Goal: Transaction & Acquisition: Book appointment/travel/reservation

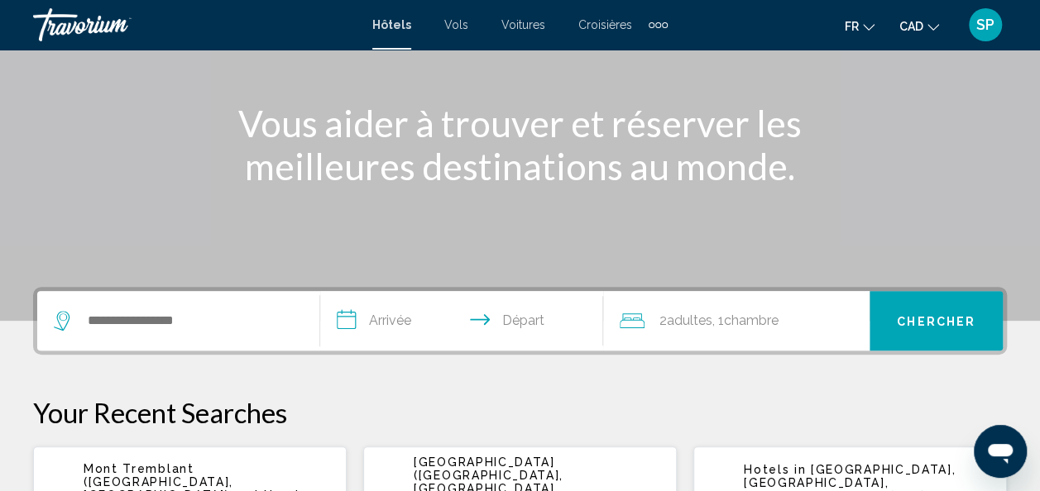
scroll to position [218, 0]
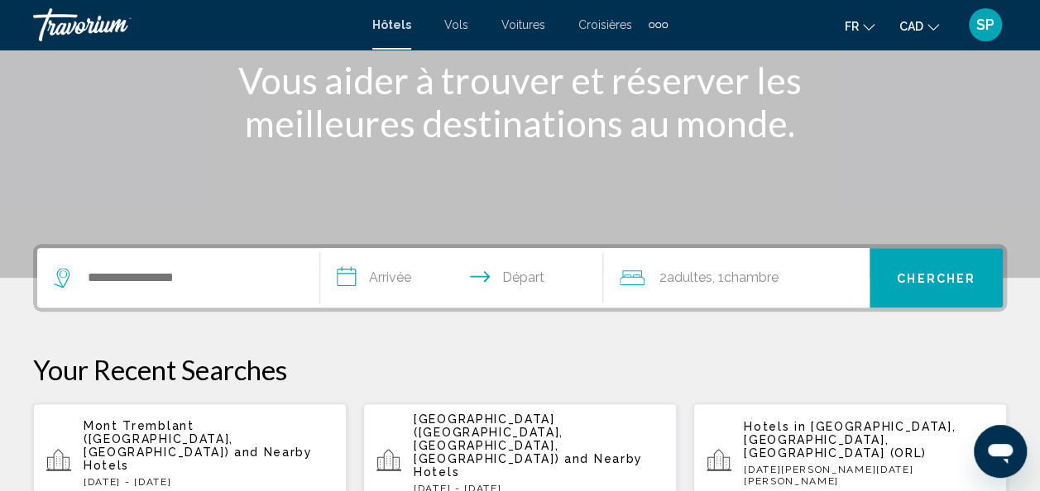
click at [192, 446] on span "and Nearby Hotels" at bounding box center [198, 459] width 229 height 26
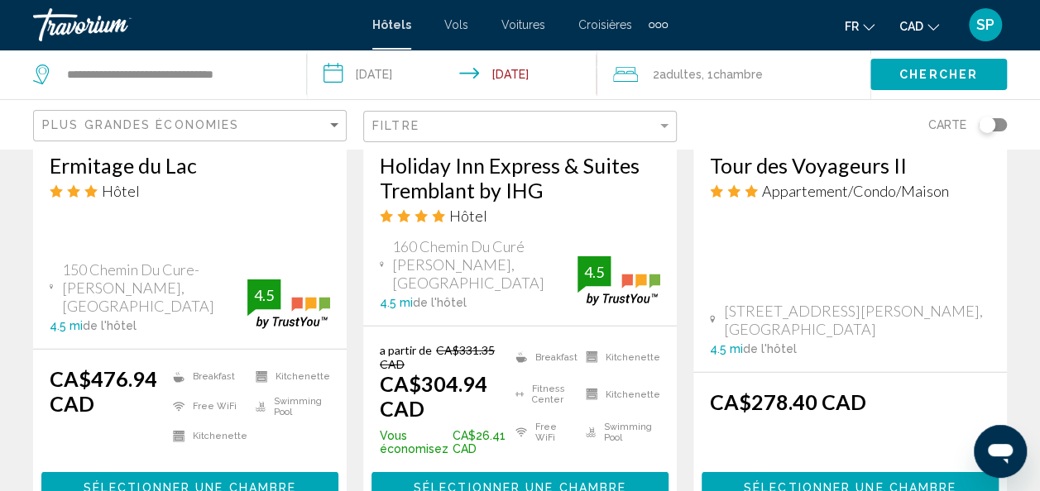
scroll to position [2190, 0]
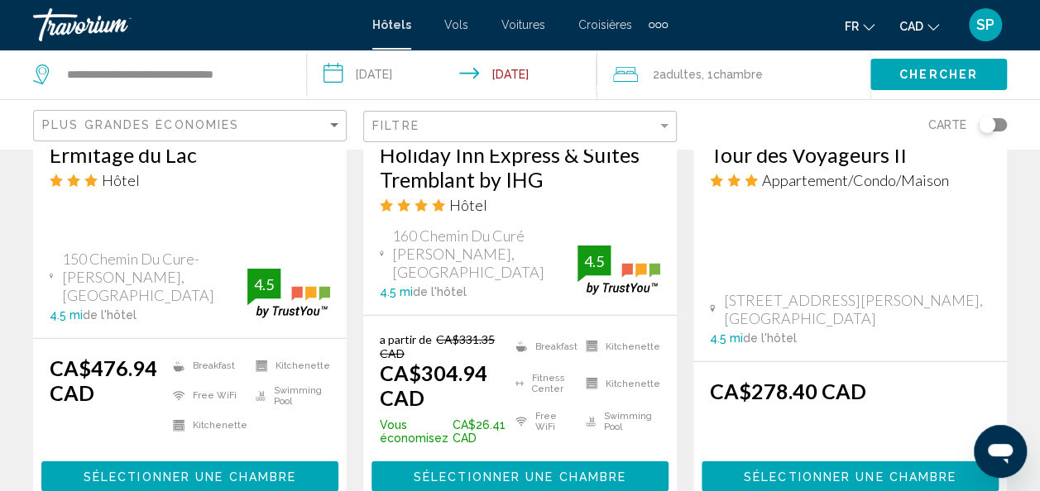
click at [482, 162] on h3 "Holiday Inn Express & Suites Tremblant by IHG" at bounding box center [520, 167] width 280 height 50
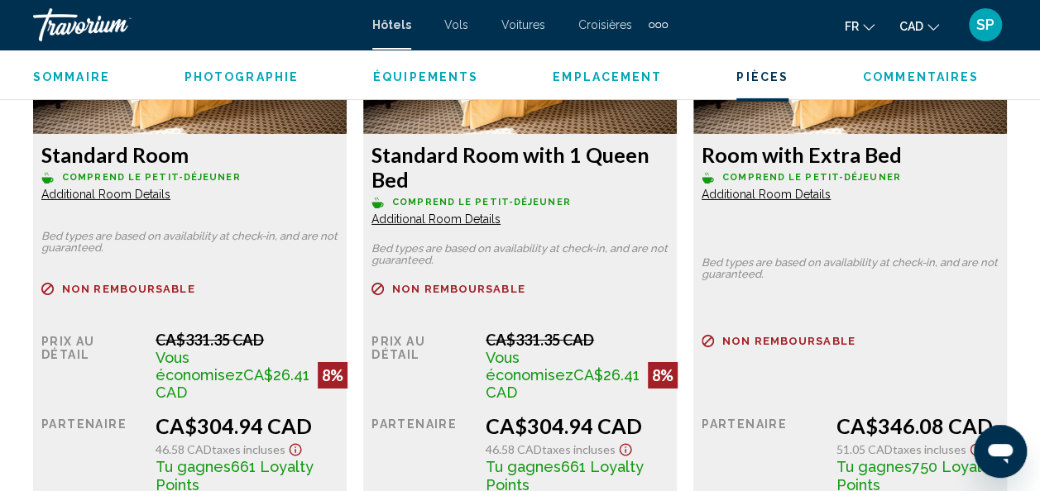
scroll to position [2729, 0]
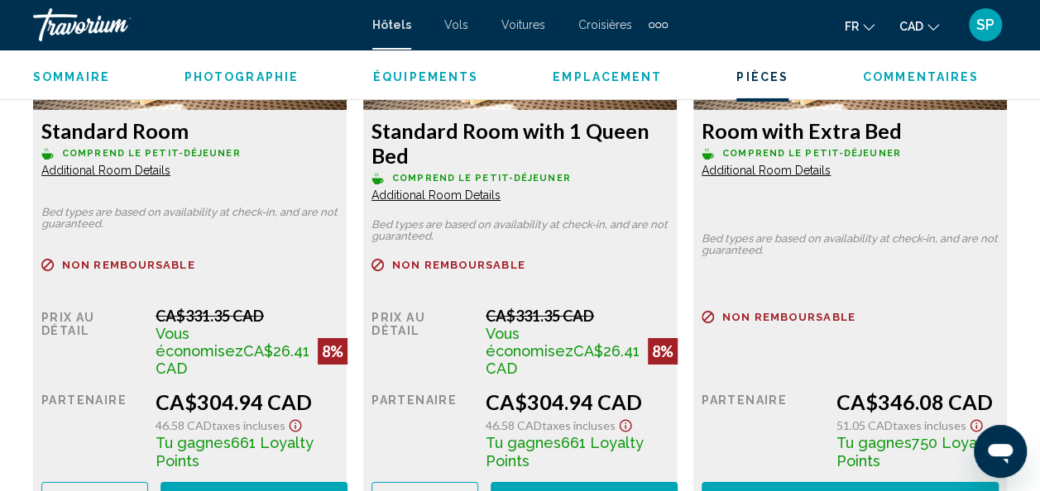
click at [991, 26] on span "SP" at bounding box center [985, 25] width 18 height 17
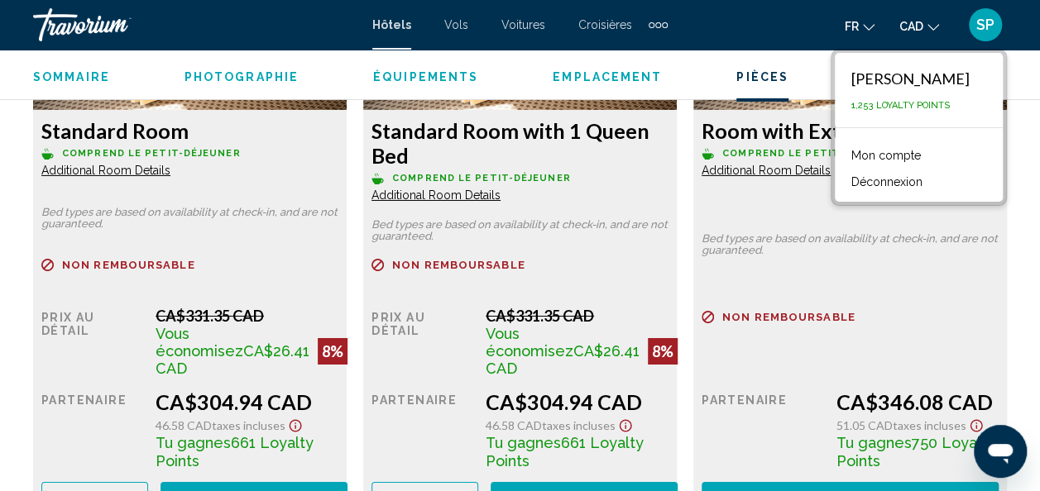
click at [908, 149] on link "Mon compte" at bounding box center [886, 156] width 86 height 22
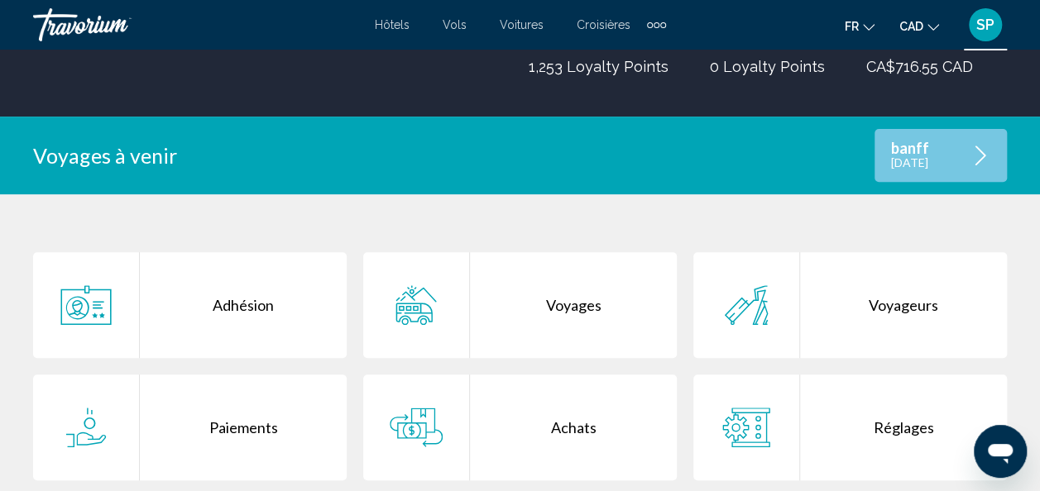
scroll to position [248, 0]
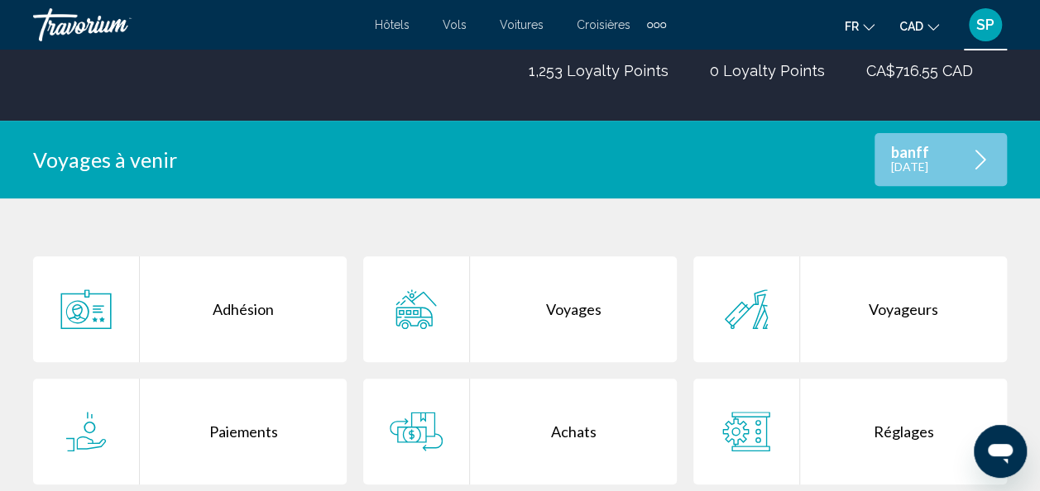
click at [895, 158] on p "banff" at bounding box center [910, 153] width 38 height 14
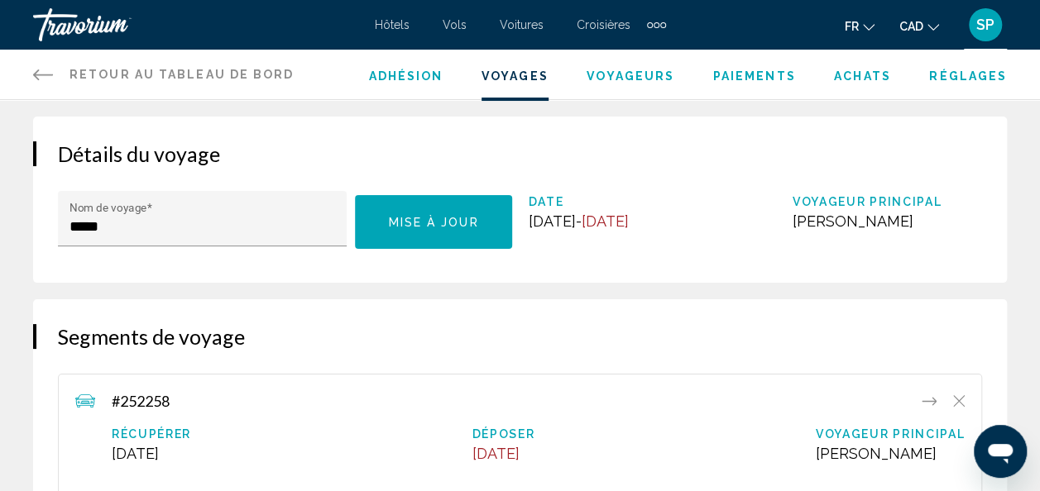
click at [397, 79] on span "Adhésion" at bounding box center [406, 75] width 74 height 13
